Goal: Task Accomplishment & Management: Manage account settings

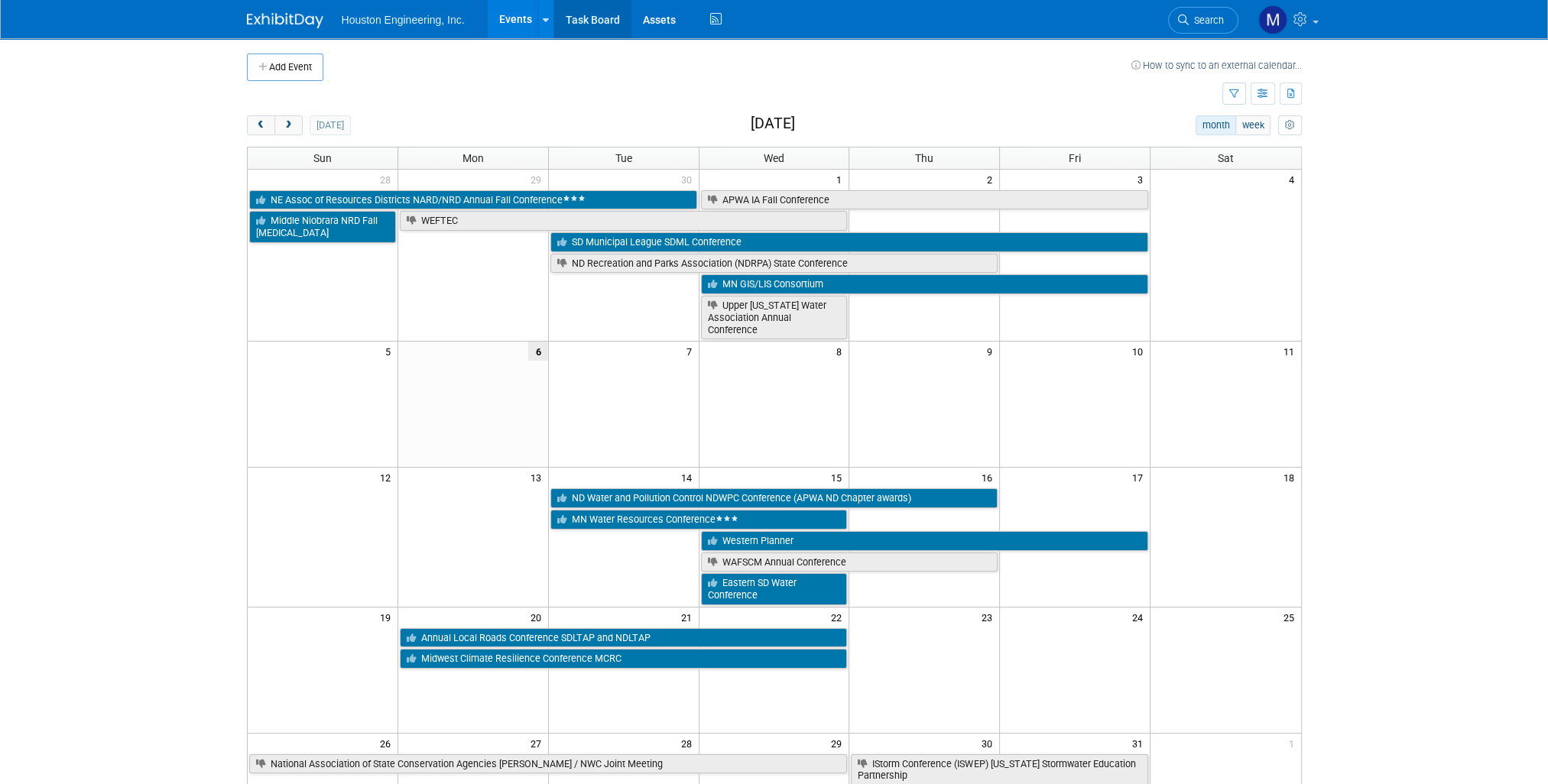
click at [604, 25] on link "Task Board" at bounding box center [592, 19] width 77 height 38
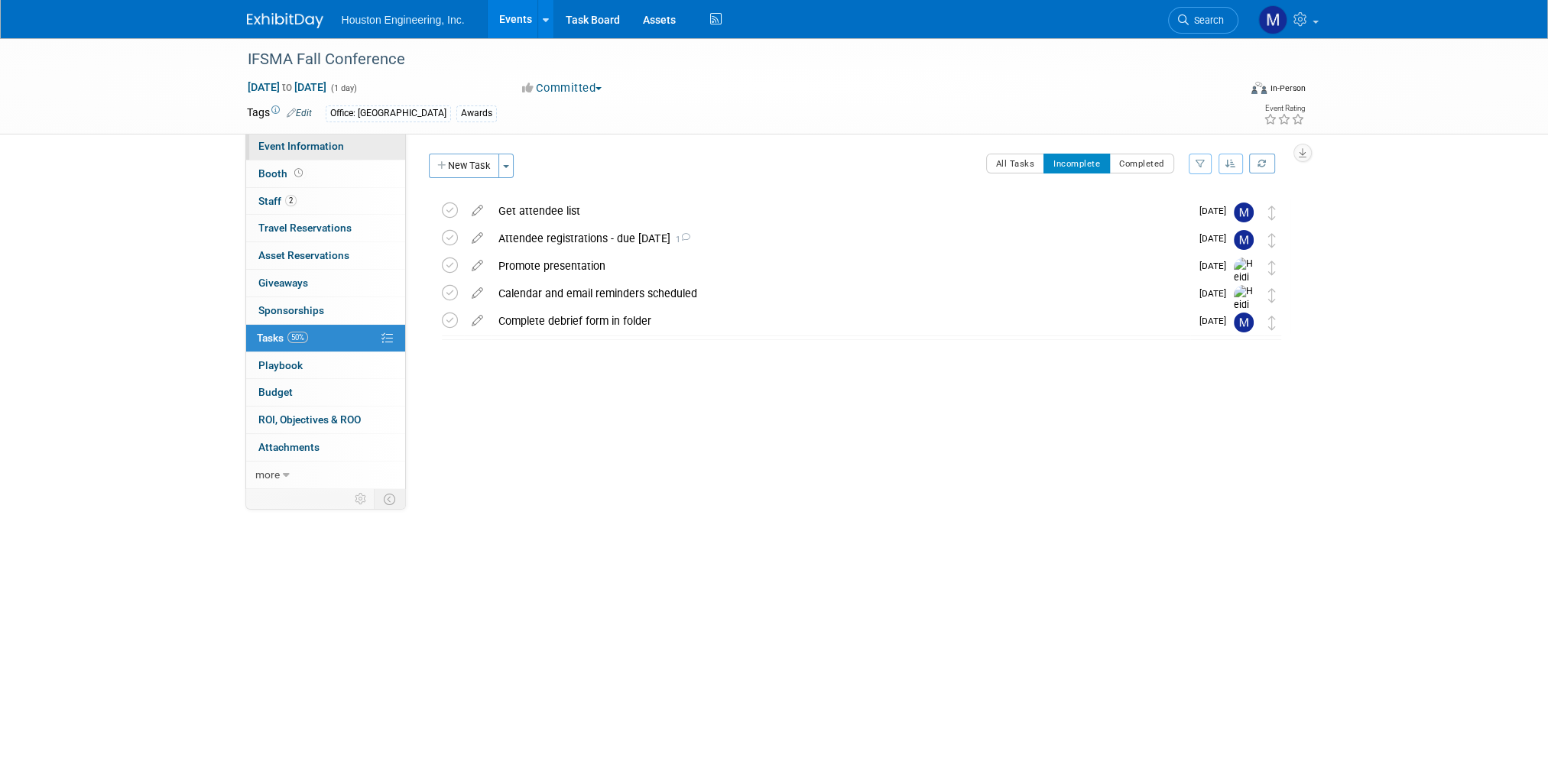
click at [291, 144] on span "Event Information" at bounding box center [301, 145] width 86 height 12
select select "2 - Post KO/Active Planning"
select select "Yes"
select select "Water Resources"
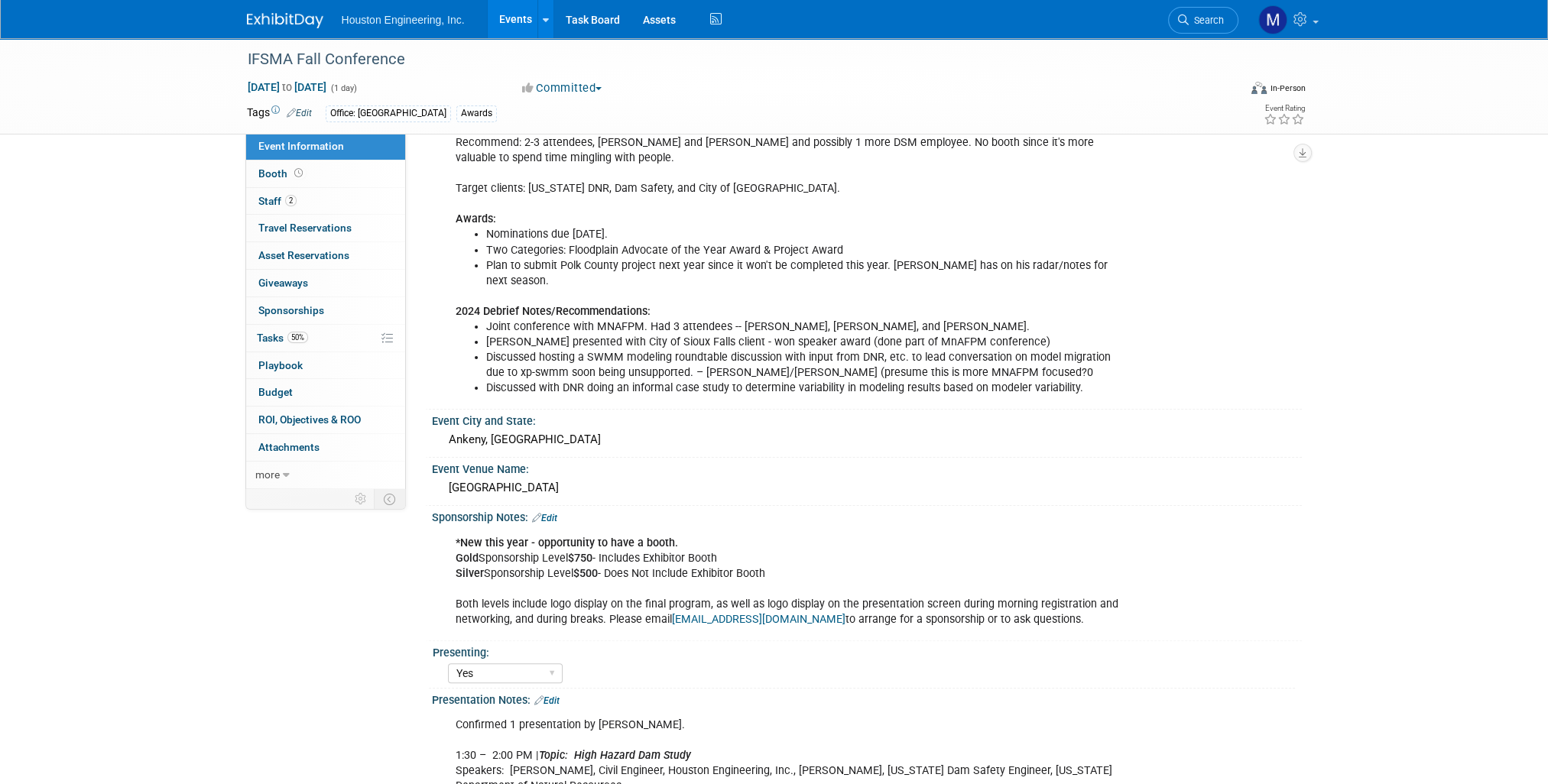
scroll to position [571, 0]
